Goal: Information Seeking & Learning: Learn about a topic

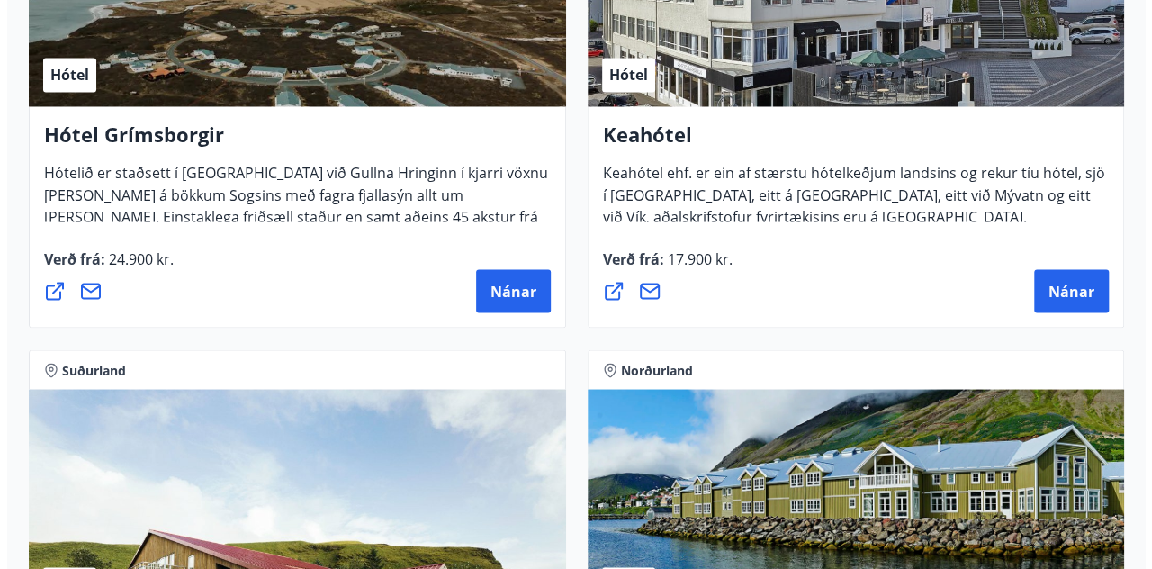
scroll to position [1513, 0]
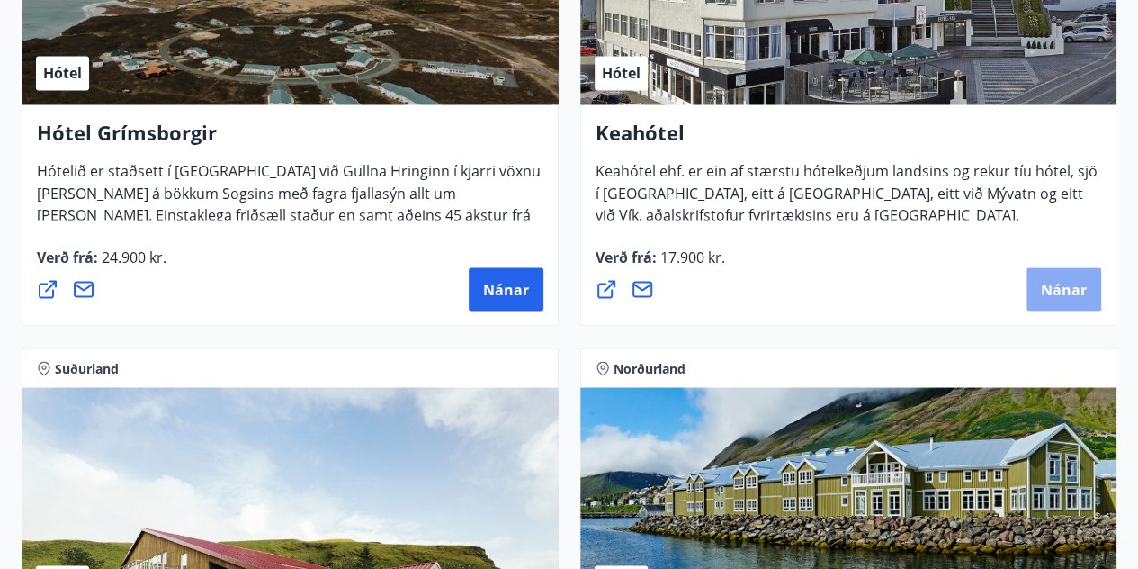
click at [1073, 283] on span "Nánar" at bounding box center [1064, 289] width 46 height 20
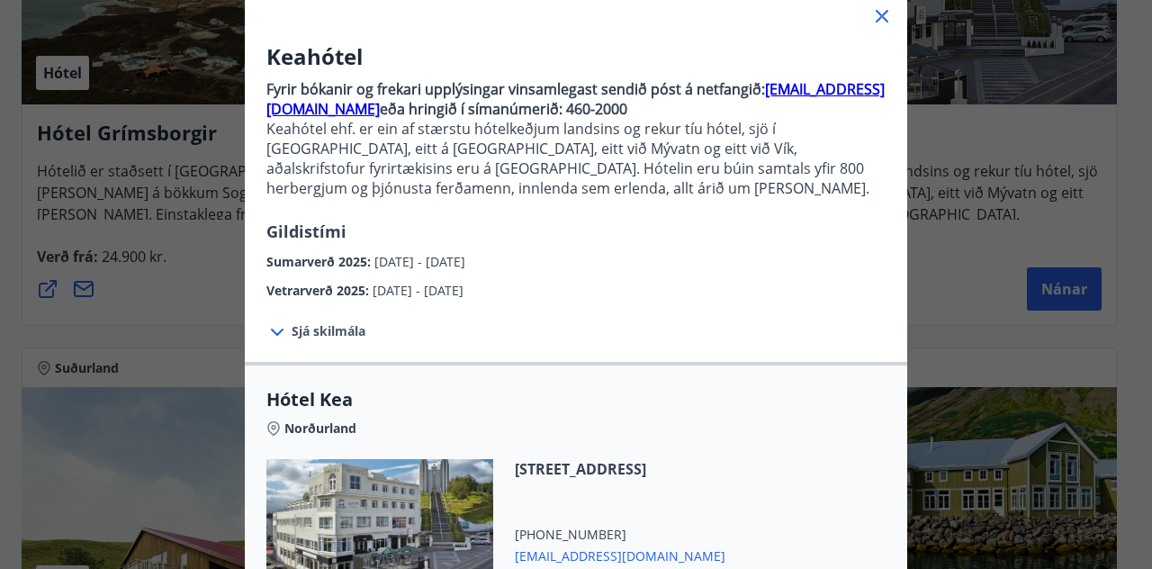
scroll to position [119, 0]
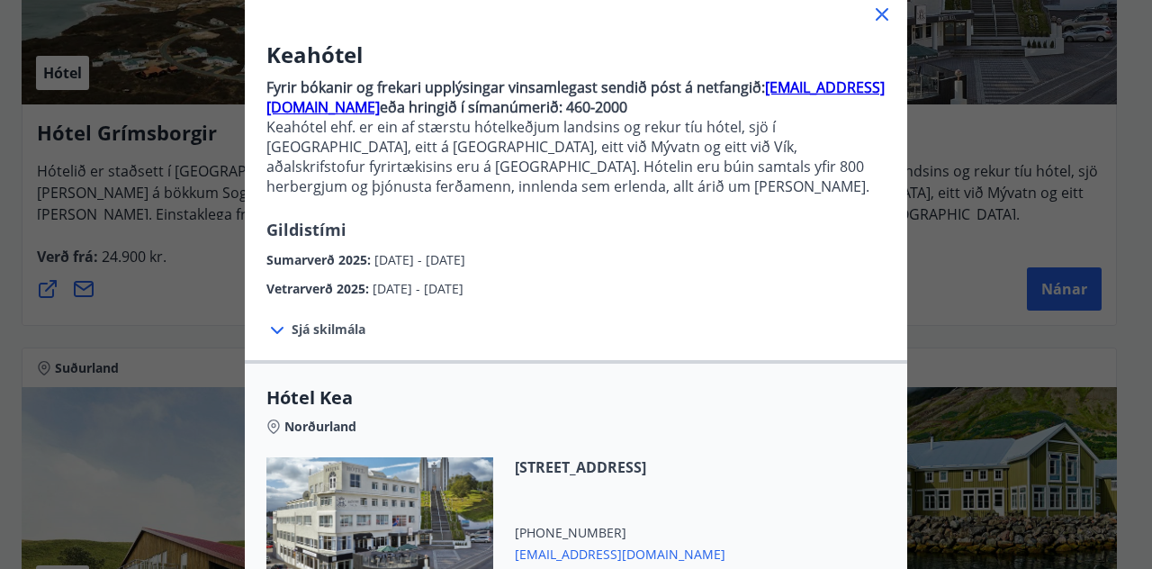
click at [283, 333] on div at bounding box center [278, 329] width 25 height 23
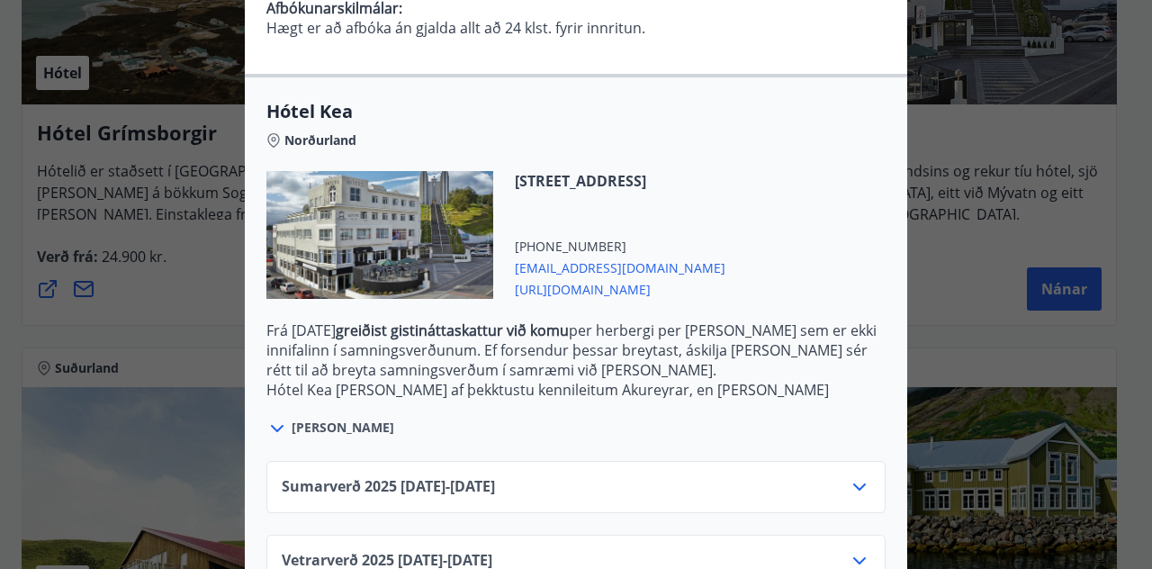
scroll to position [619, 0]
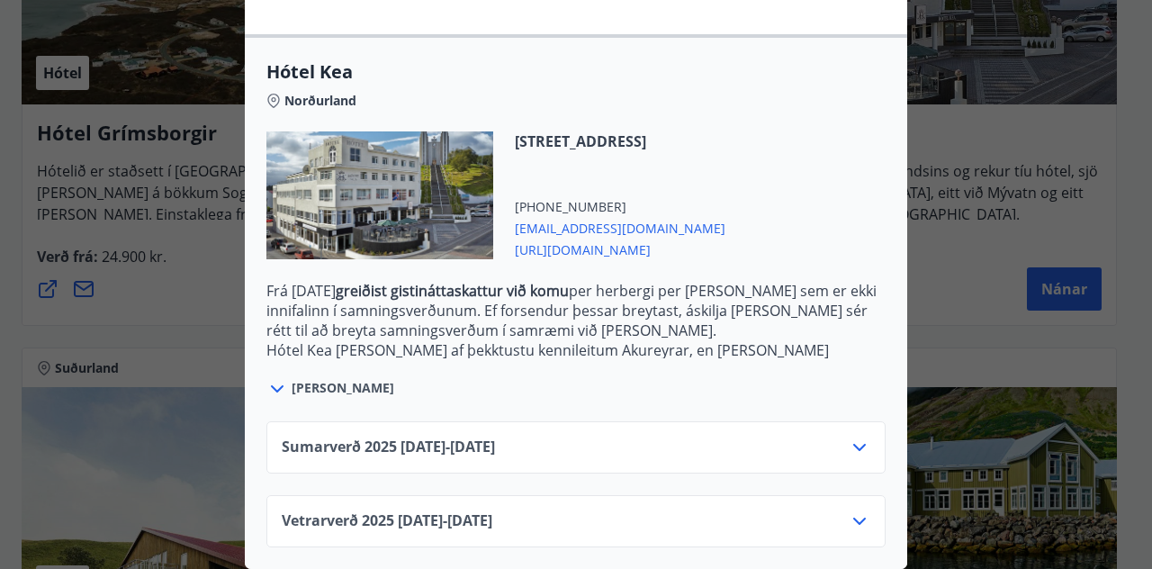
click at [857, 510] on icon at bounding box center [859, 521] width 22 height 22
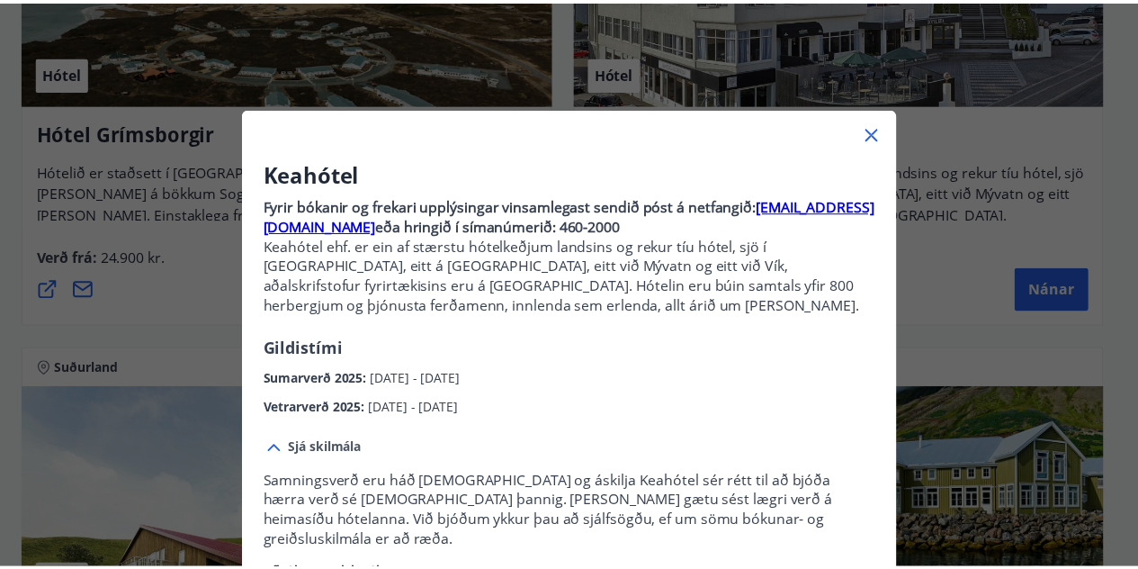
scroll to position [0, 0]
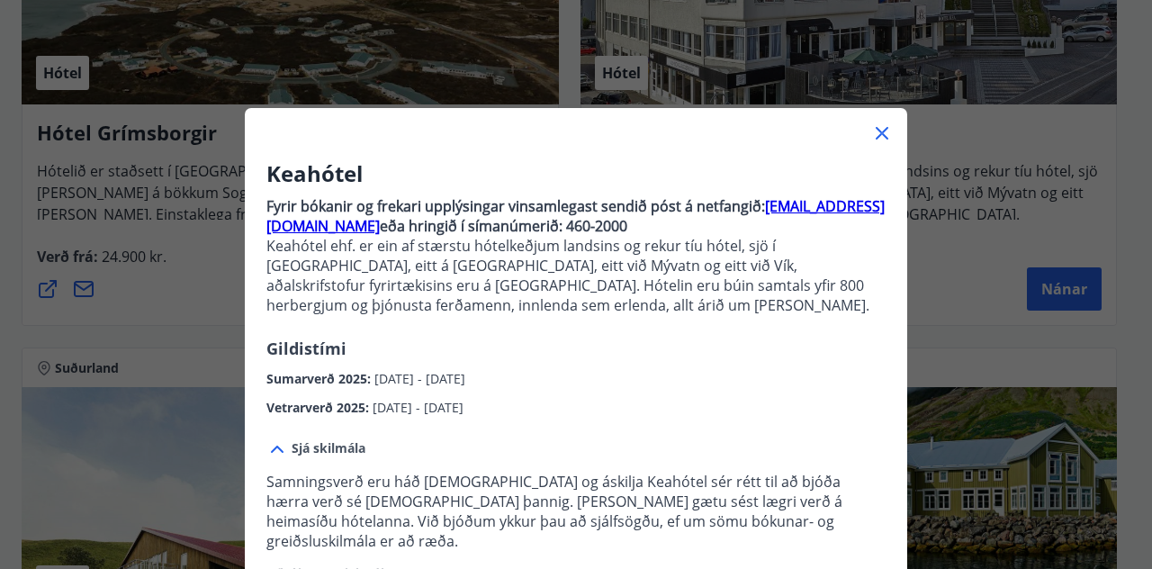
click at [880, 139] on icon at bounding box center [882, 133] width 22 height 22
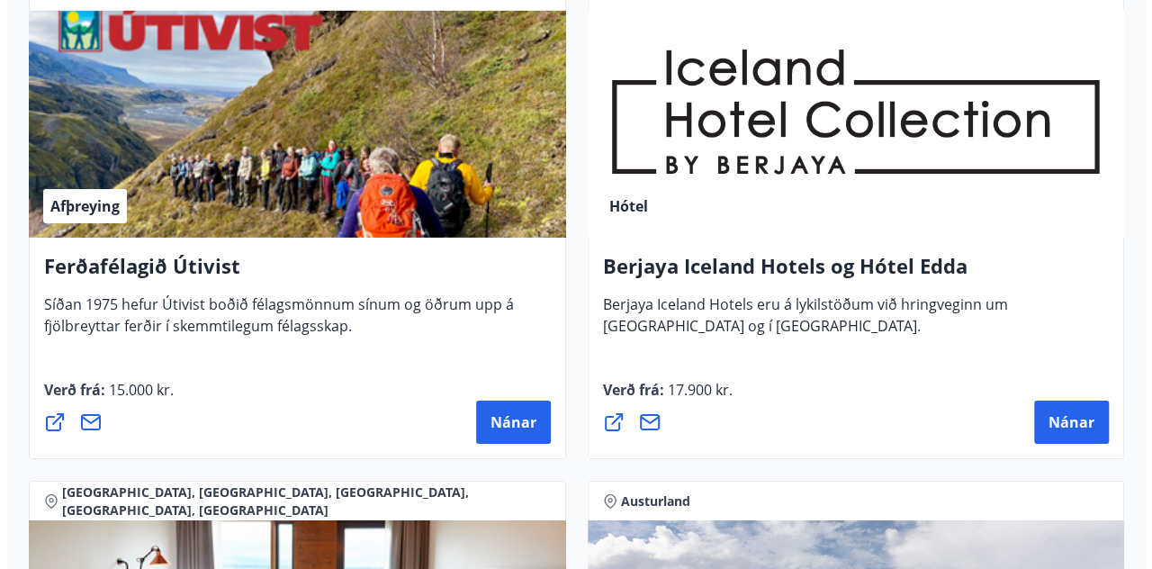
scroll to position [2911, 0]
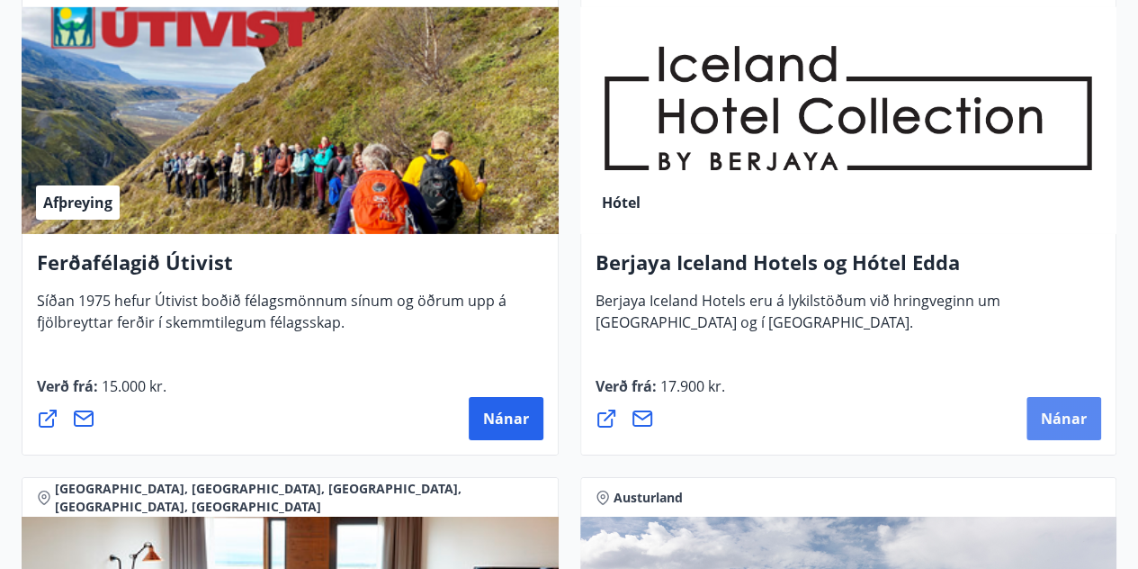
click at [1040, 420] on button "Nánar" at bounding box center [1063, 418] width 75 height 43
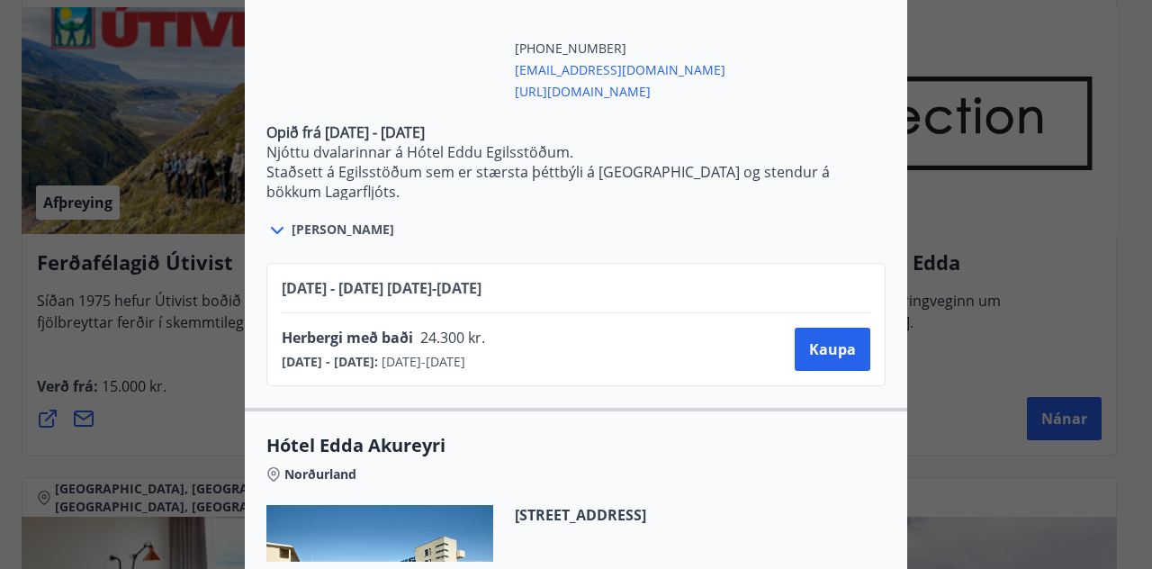
scroll to position [3612, 0]
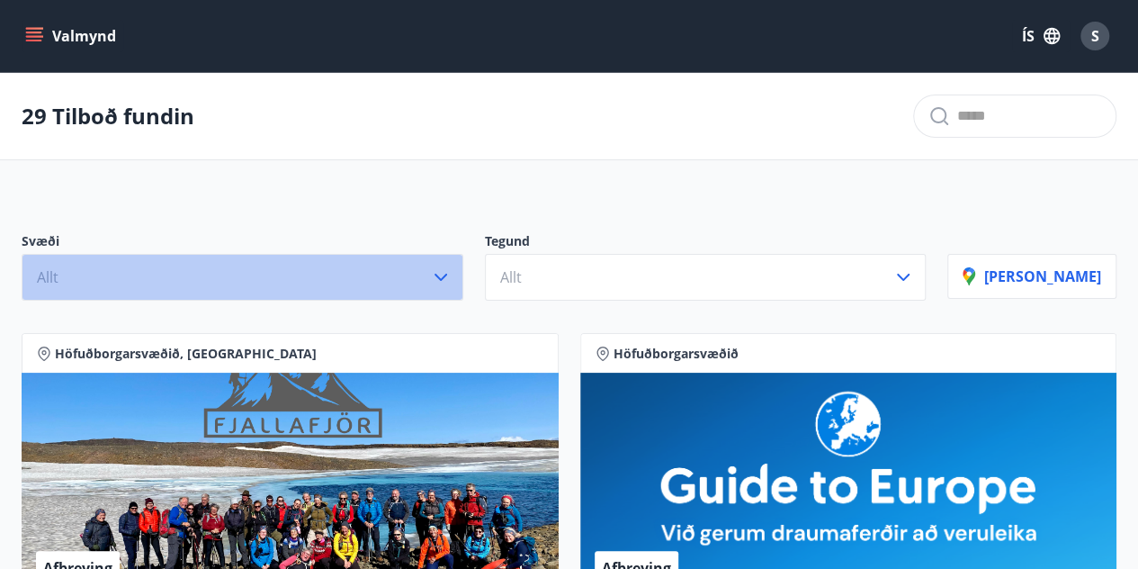
click at [429, 279] on button "Allt" at bounding box center [243, 277] width 442 height 47
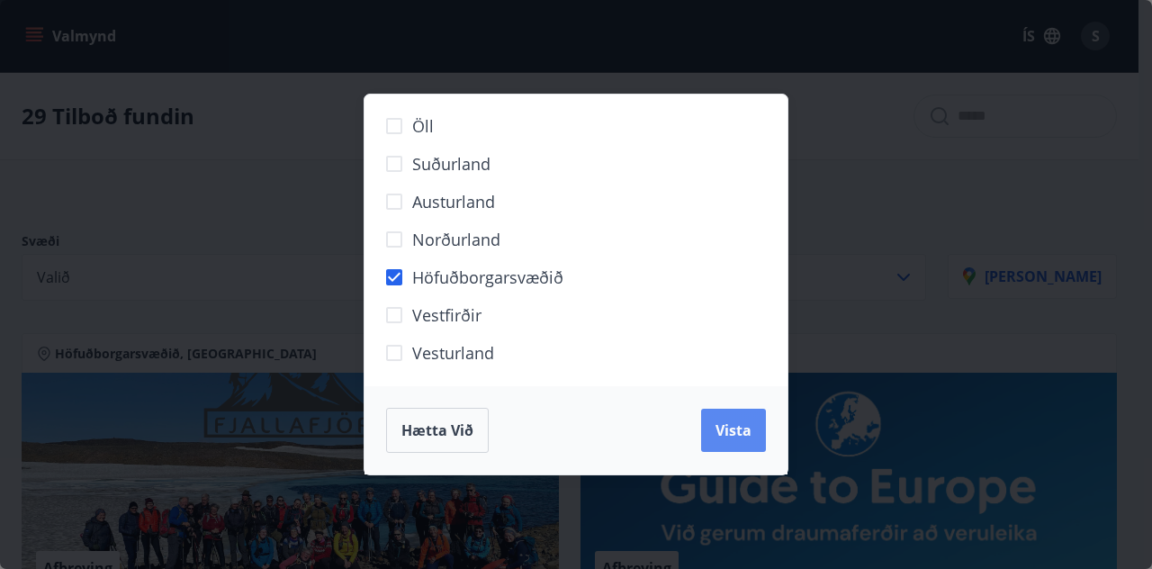
click at [720, 434] on span "Vista" at bounding box center [733, 430] width 36 height 20
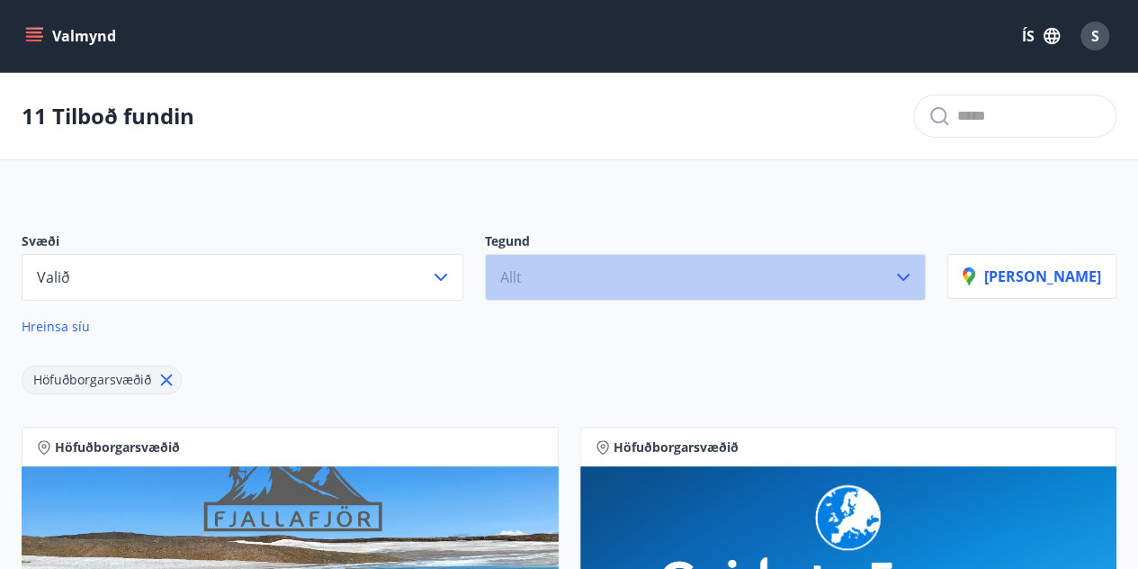
click at [722, 294] on button "Allt" at bounding box center [706, 277] width 442 height 47
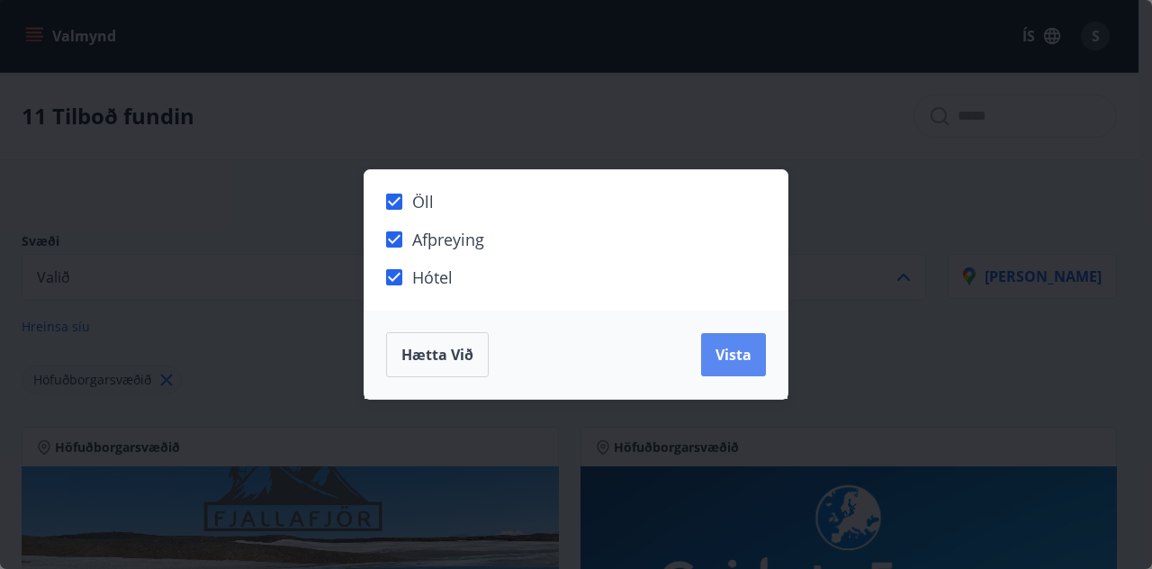
click at [733, 370] on button "Vista" at bounding box center [733, 354] width 65 height 43
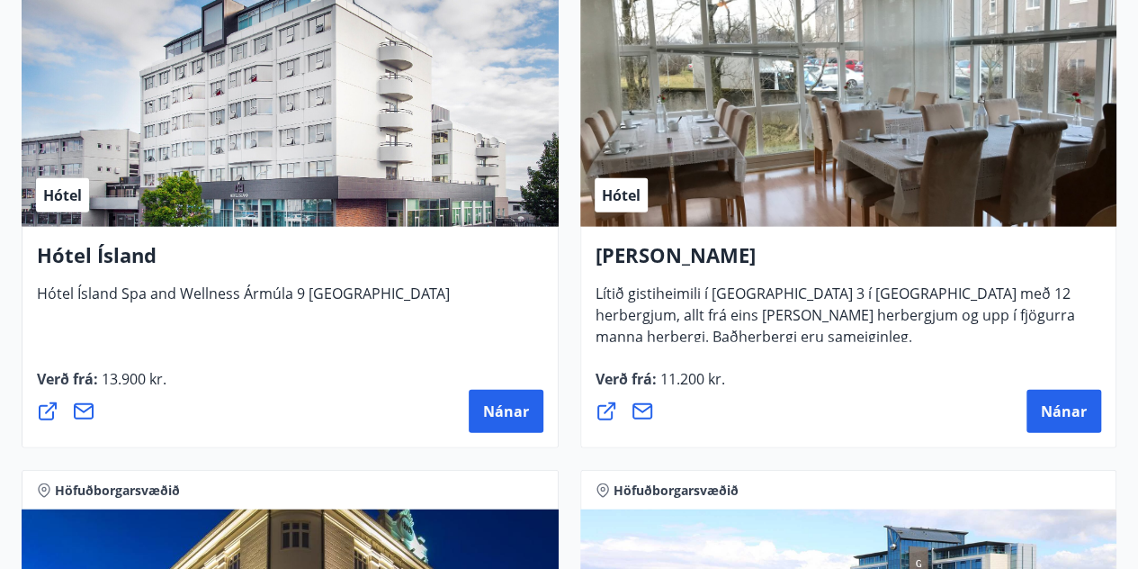
scroll to position [1993, 0]
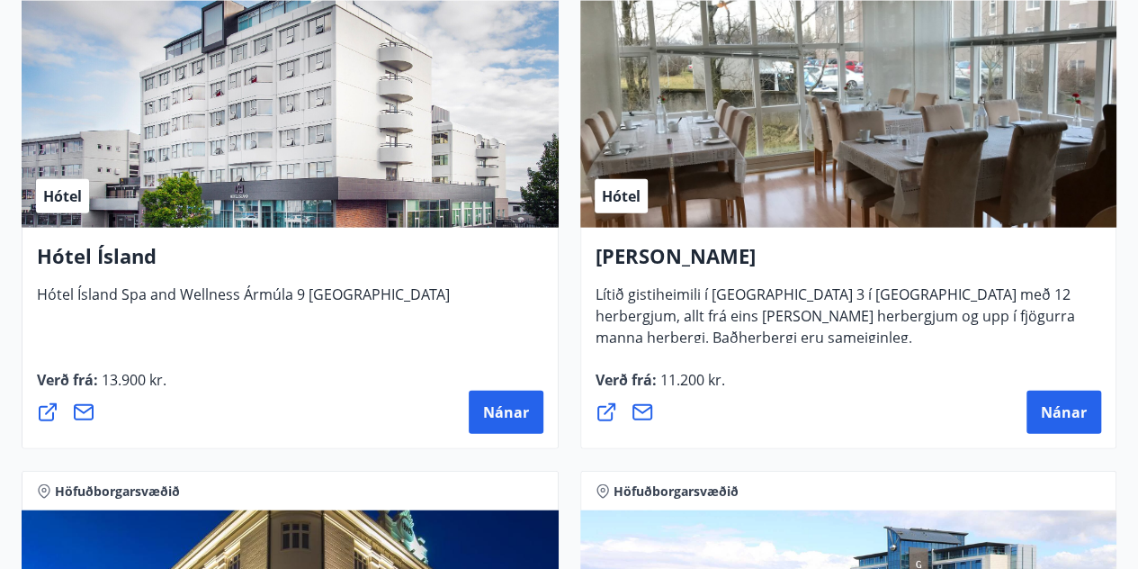
click at [87, 410] on icon at bounding box center [84, 412] width 22 height 22
click at [193, 381] on div "Verð frá : 13.900 kr. Nánar" at bounding box center [290, 401] width 506 height 65
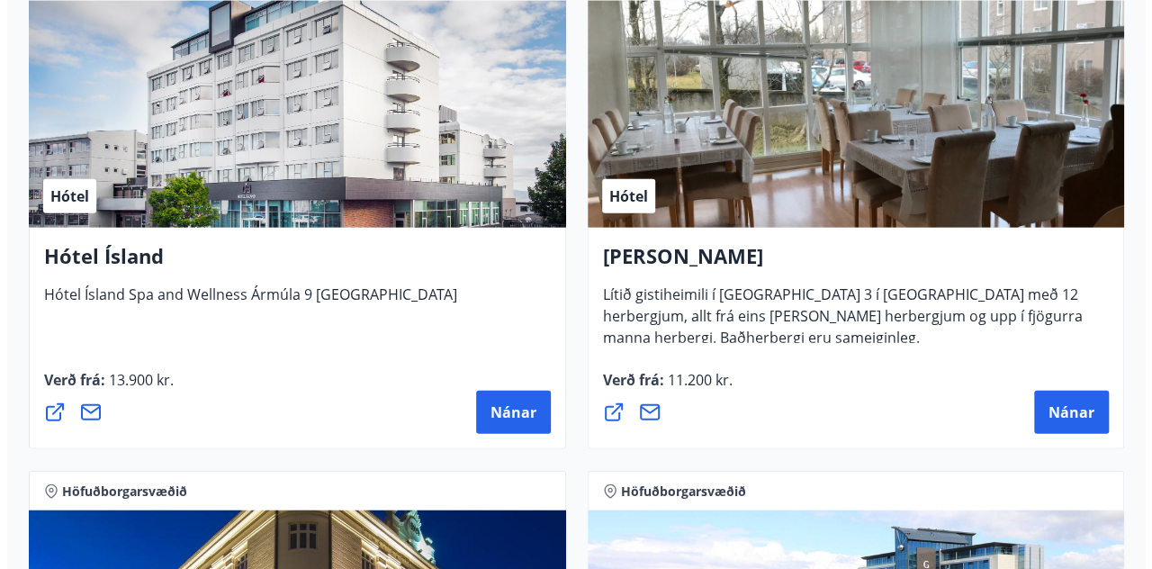
scroll to position [2057, 0]
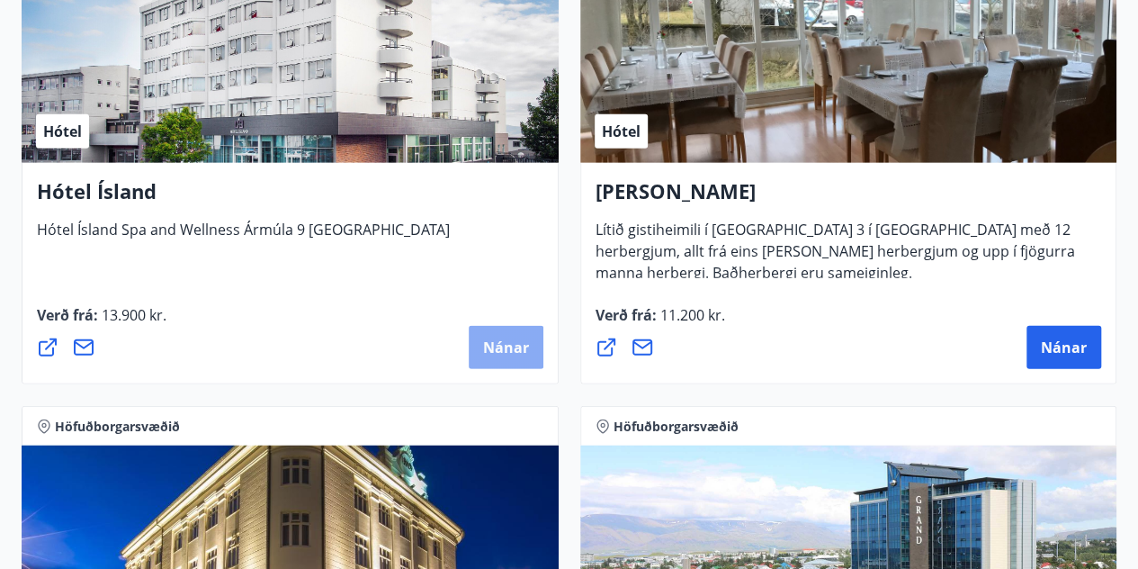
click at [516, 327] on button "Nánar" at bounding box center [506, 347] width 75 height 43
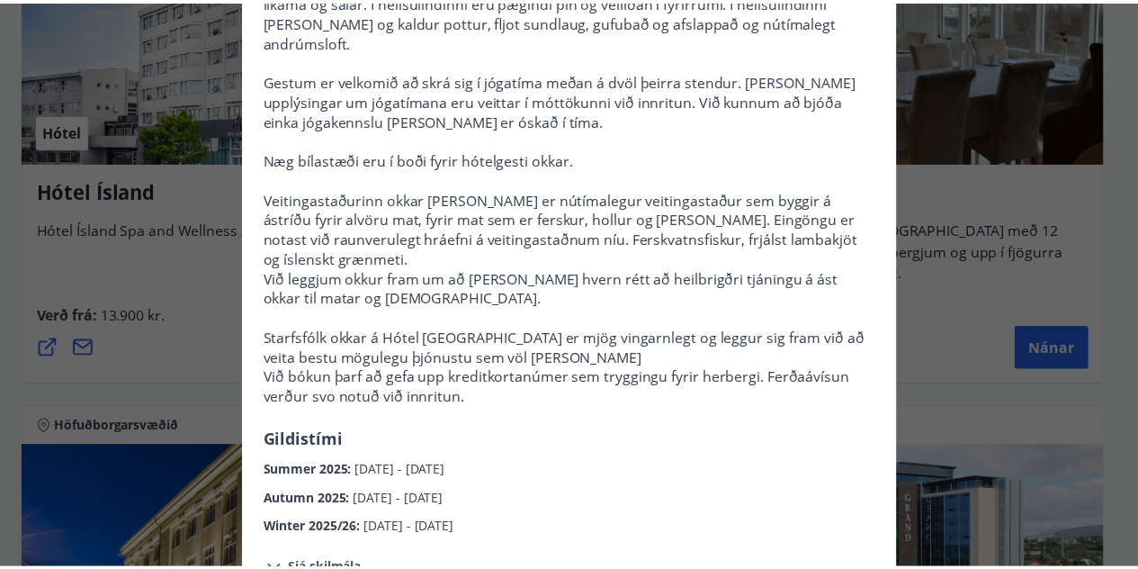
scroll to position [0, 0]
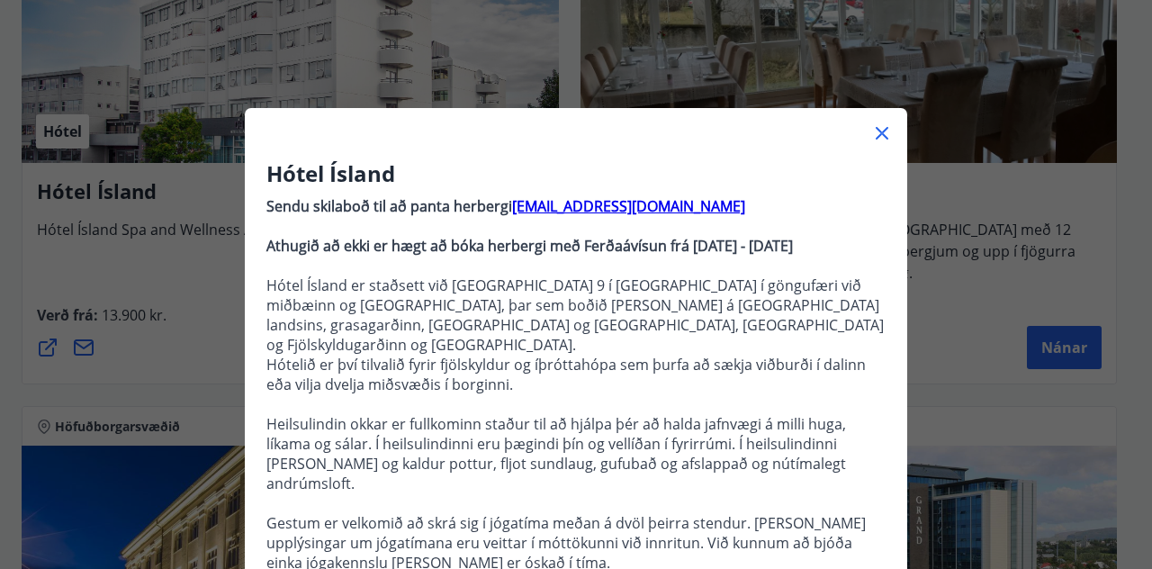
click at [882, 132] on icon at bounding box center [882, 133] width 22 height 22
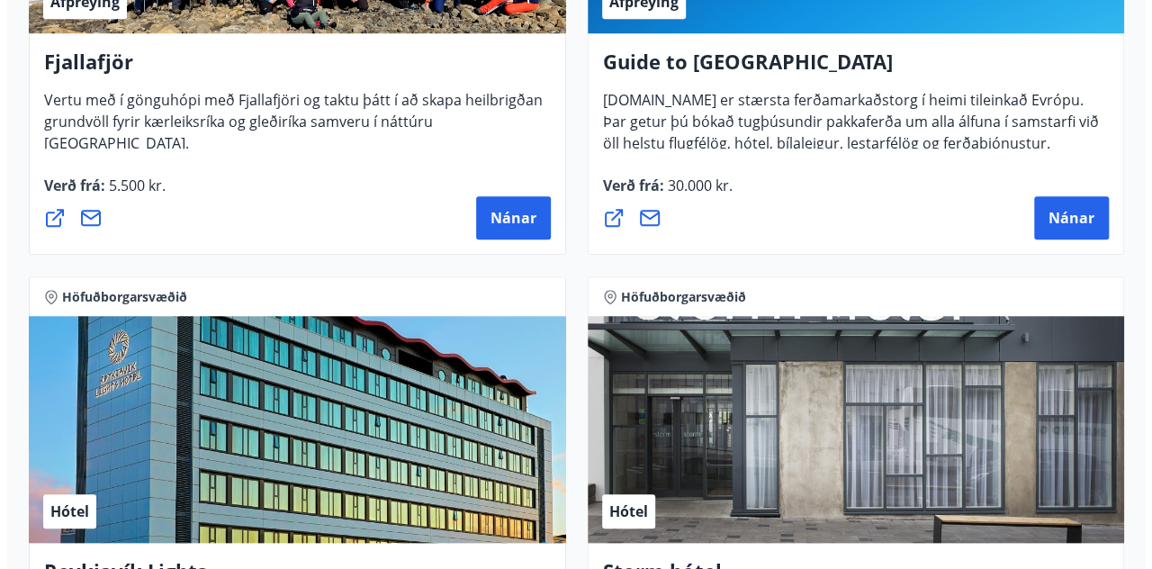
scroll to position [933, 0]
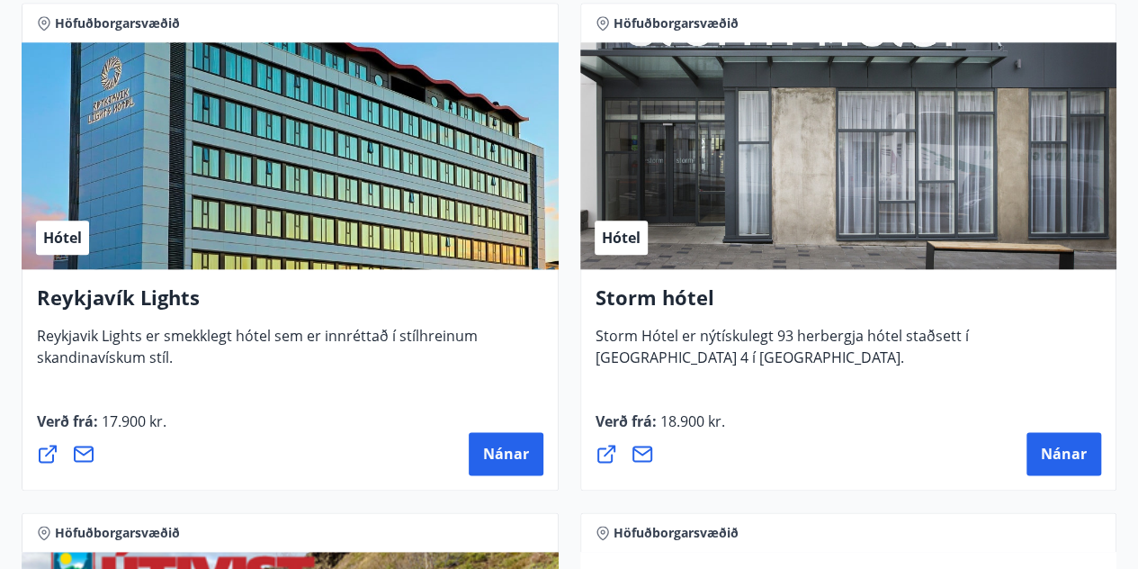
click at [321, 217] on div "Hótel" at bounding box center [290, 155] width 537 height 227
click at [318, 256] on div "Hótel" at bounding box center [290, 155] width 537 height 227
drag, startPoint x: 533, startPoint y: 440, endPoint x: 466, endPoint y: 465, distance: 71.2
click at [466, 465] on div "Nánar" at bounding box center [290, 453] width 506 height 43
click at [480, 462] on button "Nánar" at bounding box center [506, 453] width 75 height 43
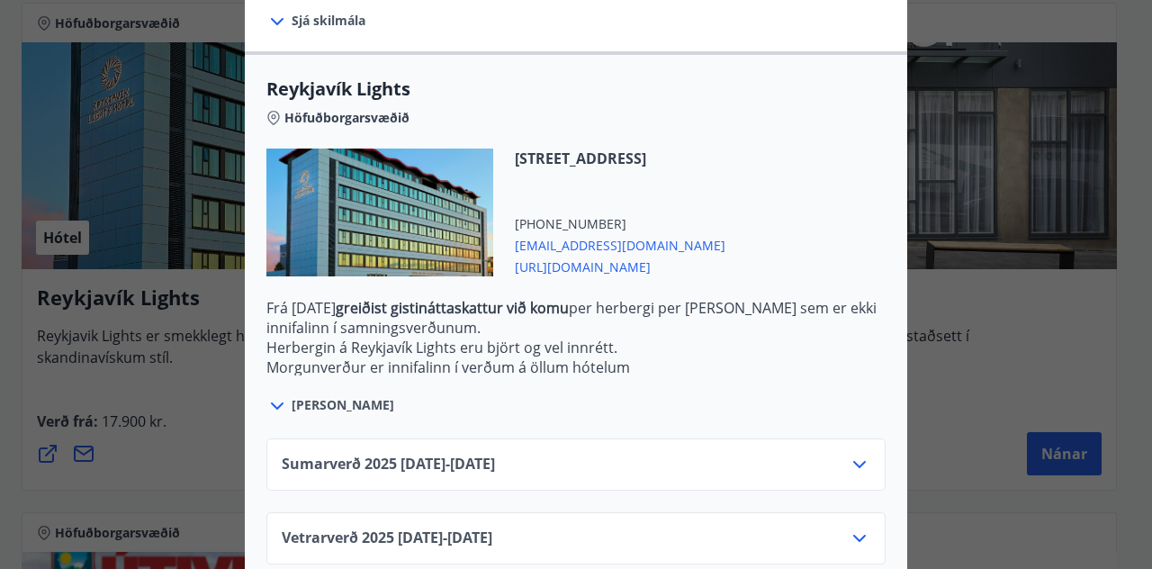
scroll to position [536, 0]
drag, startPoint x: 342, startPoint y: 349, endPoint x: 444, endPoint y: 348, distance: 102.6
click at [444, 348] on p "Herbergin á Reykjavík Lights eru björt og vel innrétt." at bounding box center [575, 346] width 619 height 20
copy p "Reykjavík Lights"
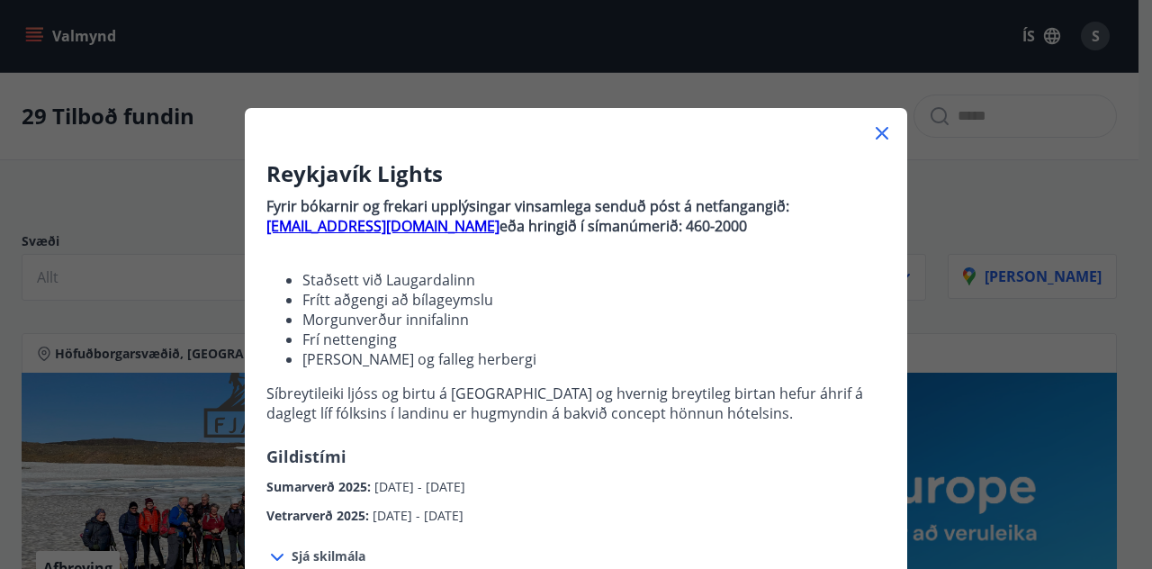
click at [875, 134] on icon at bounding box center [881, 133] width 13 height 13
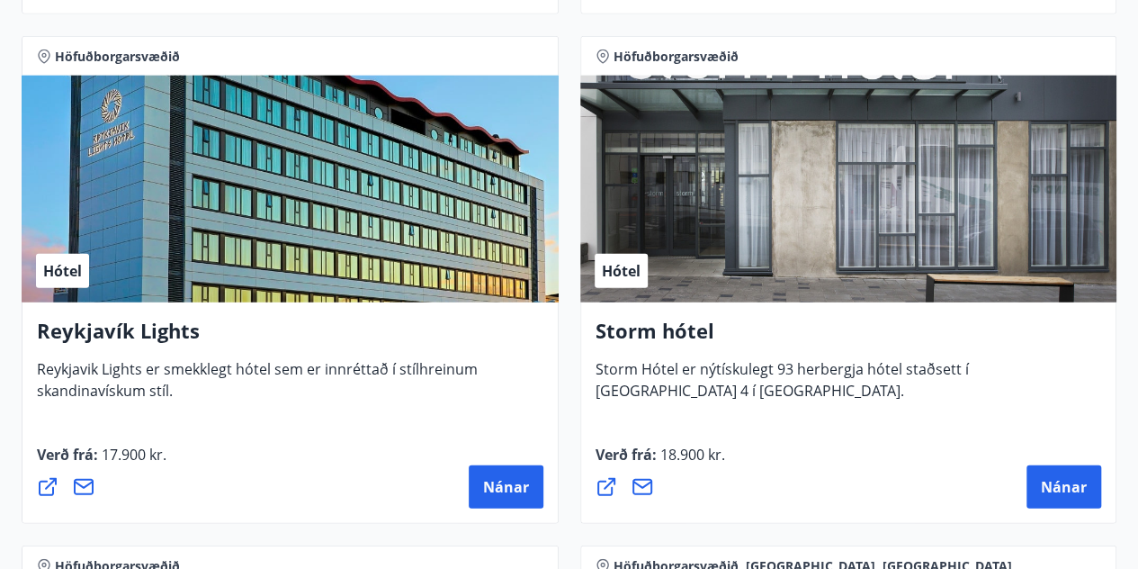
scroll to position [2333, 0]
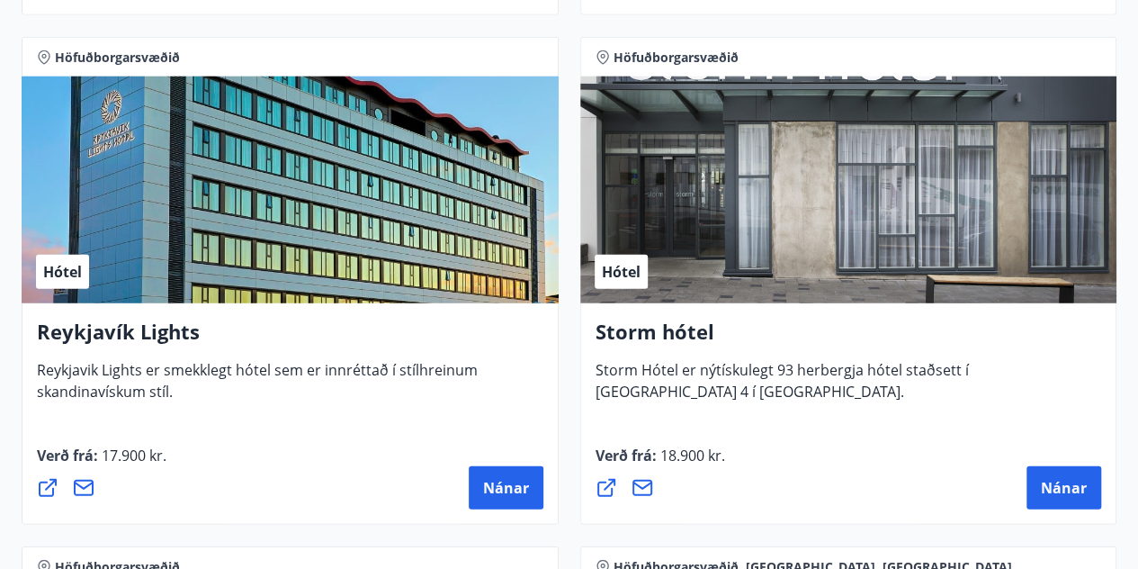
click at [738, 261] on div "Hótel" at bounding box center [848, 189] width 537 height 227
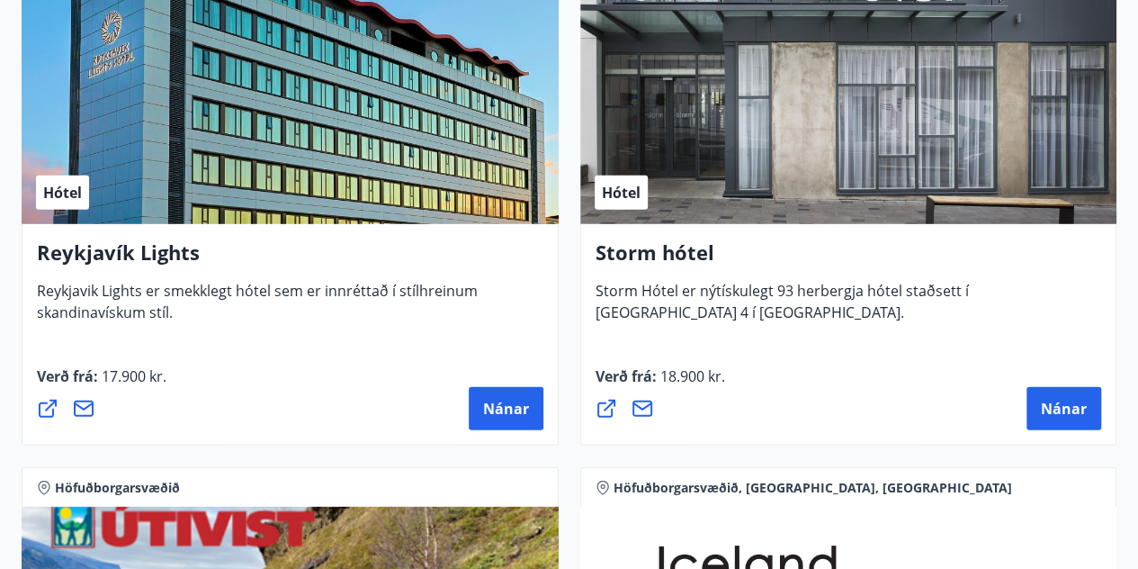
scroll to position [2410, 0]
